Goal: Find specific page/section: Find specific page/section

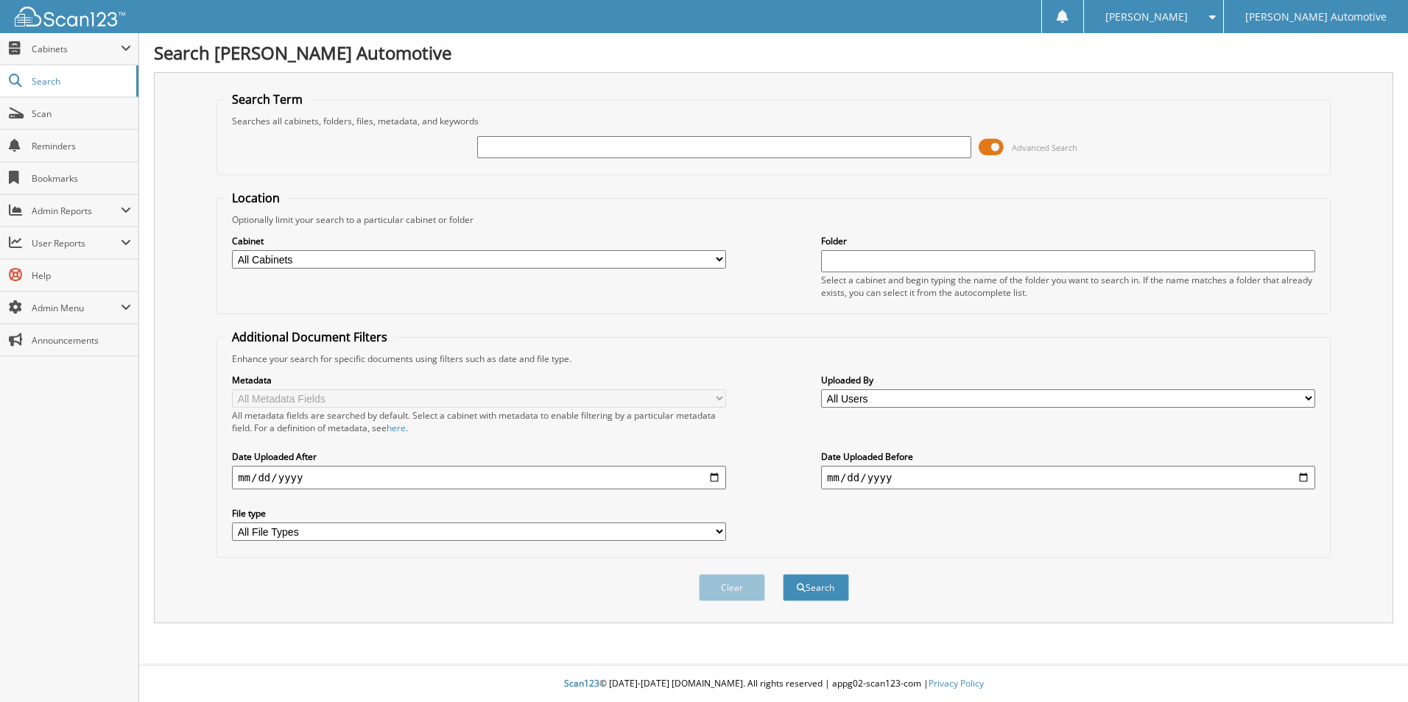
click at [719, 264] on select "All Cabinets A/P A/R ACCOUNTING DOCUMENTS AIRPLANE ALS ACCOUNTING ALS TITLES" at bounding box center [479, 259] width 494 height 18
drag, startPoint x: 720, startPoint y: 260, endPoint x: 735, endPoint y: 262, distance: 14.9
click at [720, 260] on select "All Cabinets A/P A/R ACCOUNTING DOCUMENTS AIRPLANE ALS ACCOUNTING ALS TITLES" at bounding box center [479, 259] width 494 height 18
click at [526, 162] on div "Advanced Search" at bounding box center [774, 147] width 1098 height 40
click at [526, 153] on input "text" at bounding box center [724, 147] width 494 height 22
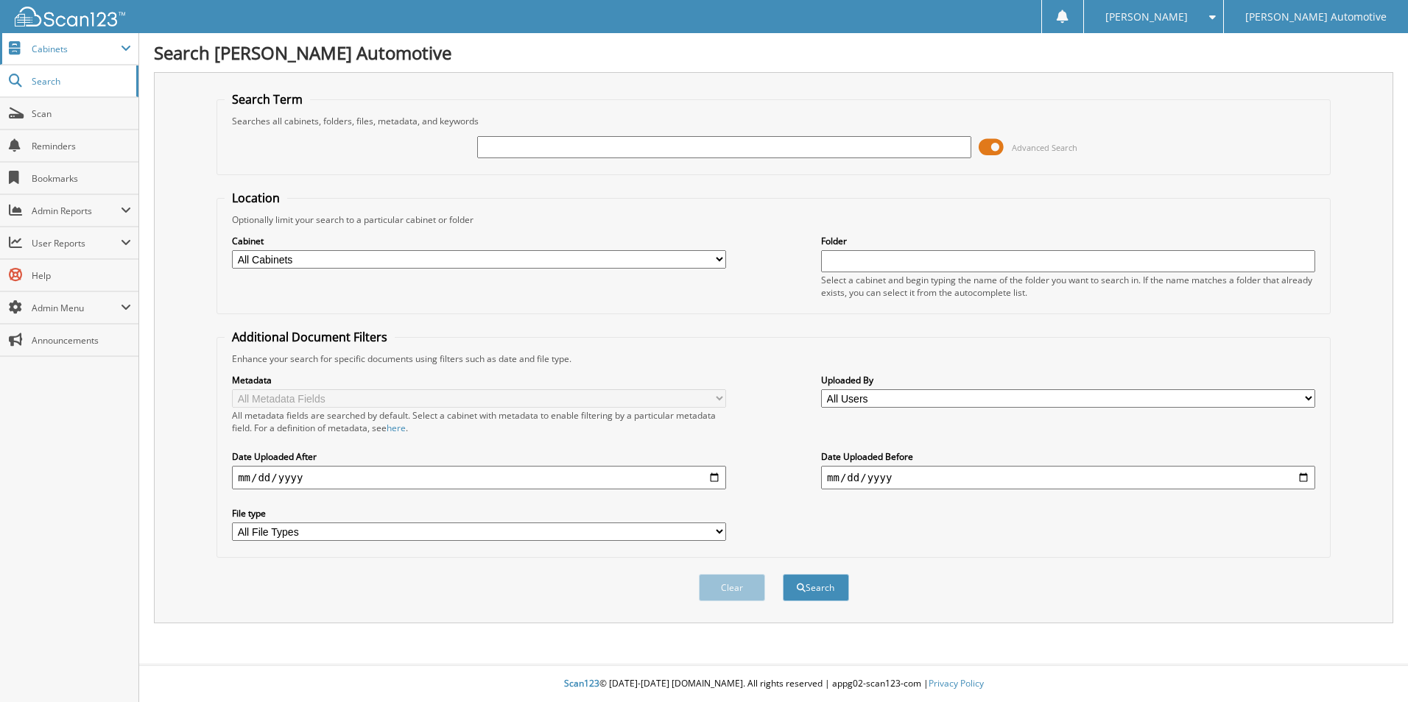
click at [61, 48] on span "Cabinets" at bounding box center [76, 49] width 89 height 13
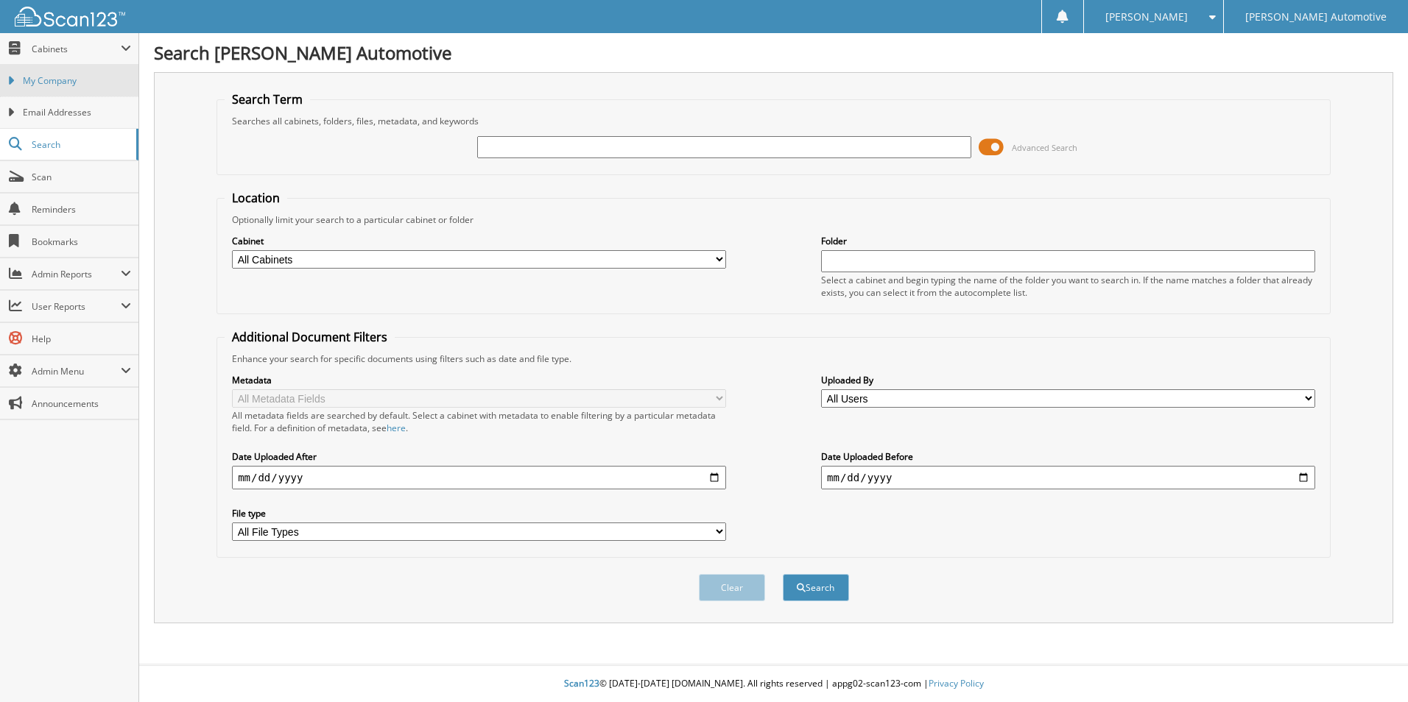
click at [19, 77] on link "My Company" at bounding box center [69, 81] width 138 height 32
